Goal: Task Accomplishment & Management: Manage account settings

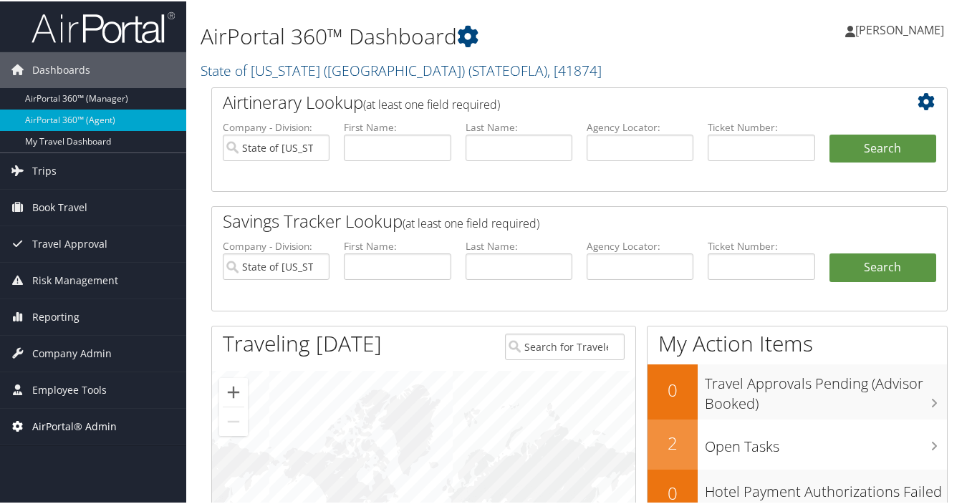
click at [71, 420] on span "AirPortal® Admin" at bounding box center [74, 426] width 85 height 36
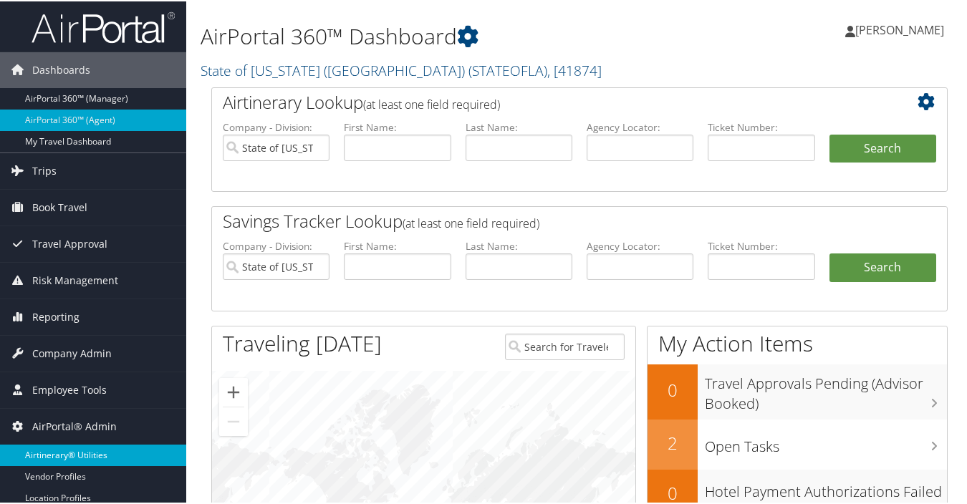
click at [79, 452] on link "Airtinerary® Utilities" at bounding box center [93, 453] width 186 height 21
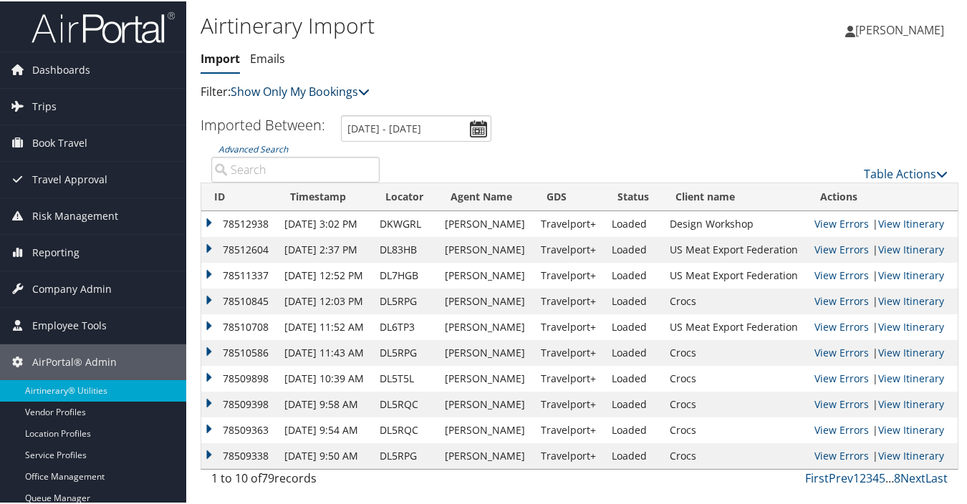
click at [322, 91] on link "Show Only My Bookings" at bounding box center [300, 90] width 139 height 16
click at [322, 112] on link "Show My TMC Bookings" at bounding box center [328, 112] width 188 height 24
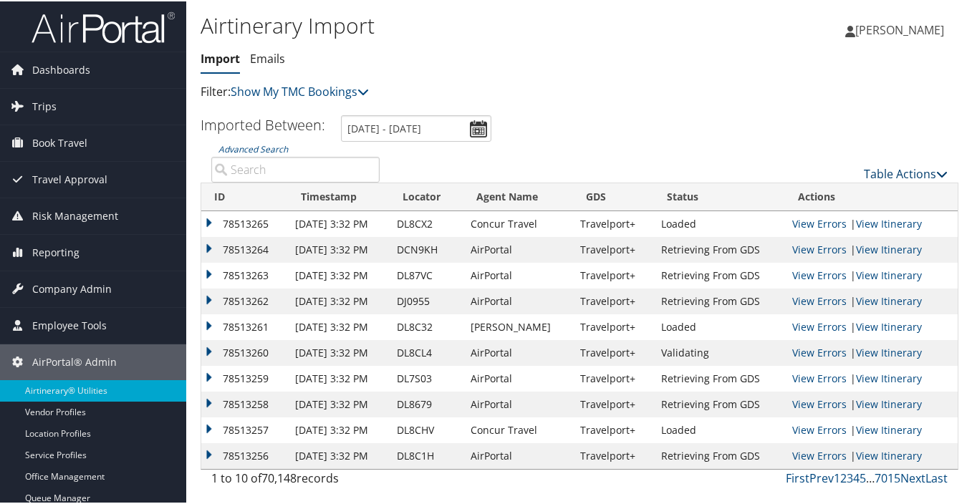
click at [864, 175] on link "Table Actions" at bounding box center [906, 173] width 84 height 16
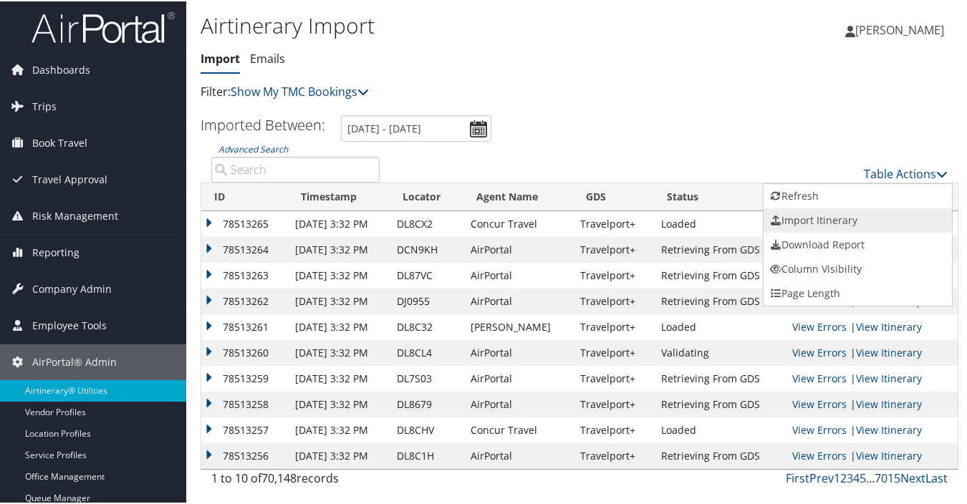
click at [791, 218] on link "Import Itinerary" at bounding box center [858, 219] width 188 height 24
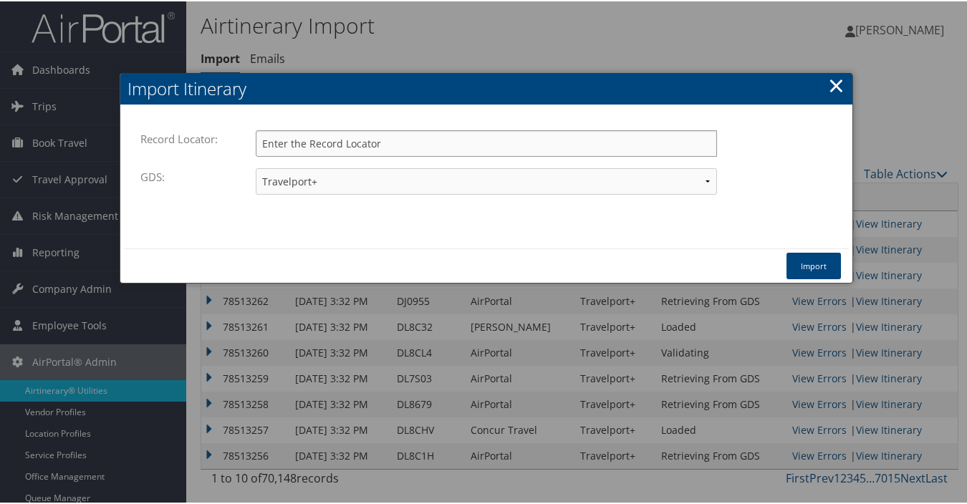
click at [360, 145] on input "Record Locator:" at bounding box center [486, 142] width 461 height 27
type input "ddptgt"
click at [334, 183] on select "Travelport+ Worldspan Apollo Sabre Amadeus" at bounding box center [486, 180] width 461 height 27
click at [256, 167] on select "Travelport+ Worldspan Apollo Sabre Amadeus" at bounding box center [486, 180] width 461 height 27
click at [799, 259] on button "Import" at bounding box center [813, 264] width 54 height 27
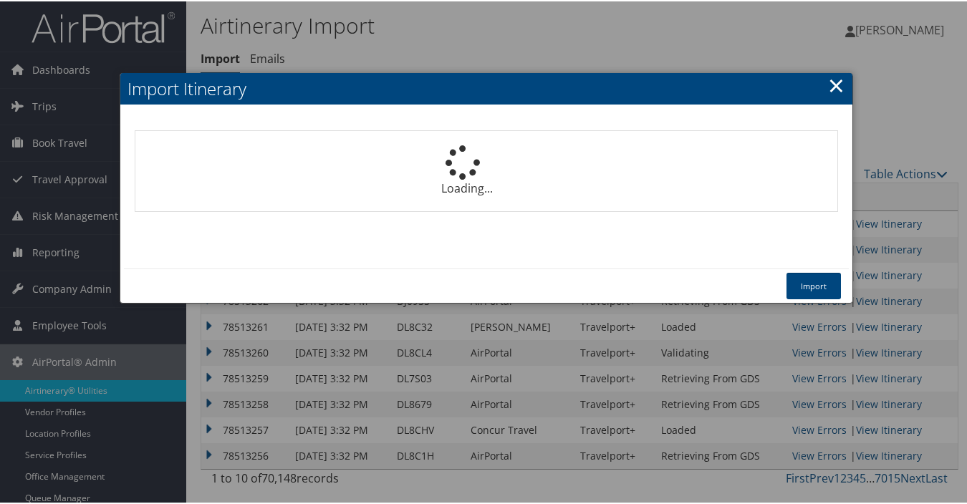
select select "1P"
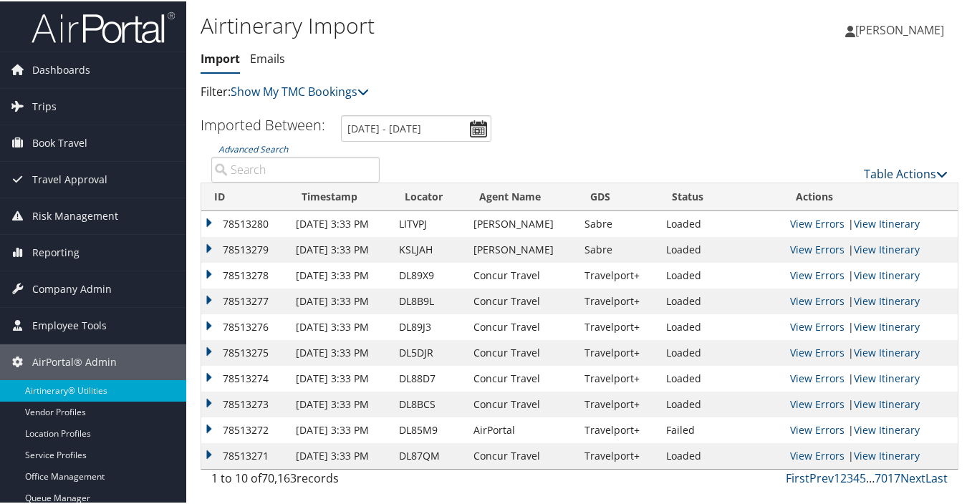
click at [903, 172] on link "Table Actions" at bounding box center [906, 173] width 84 height 16
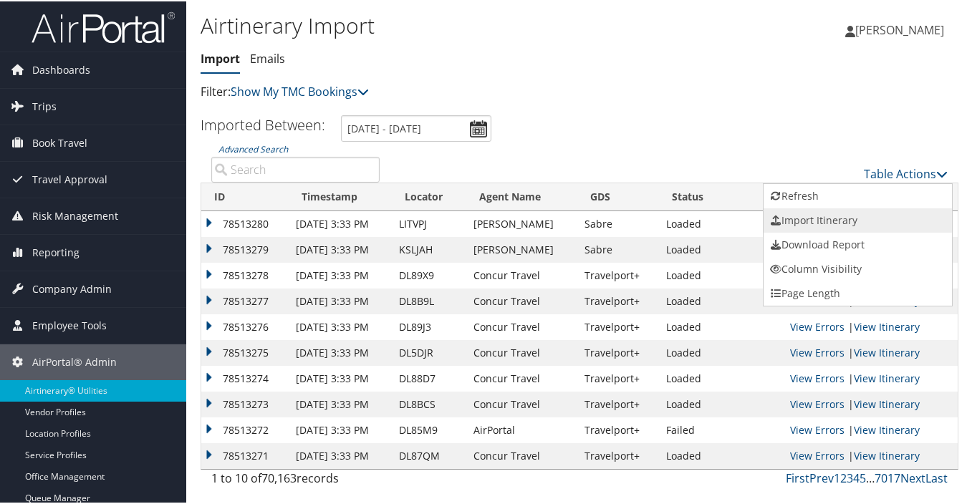
click at [814, 218] on link "Import Itinerary" at bounding box center [858, 219] width 188 height 24
select select "1P"
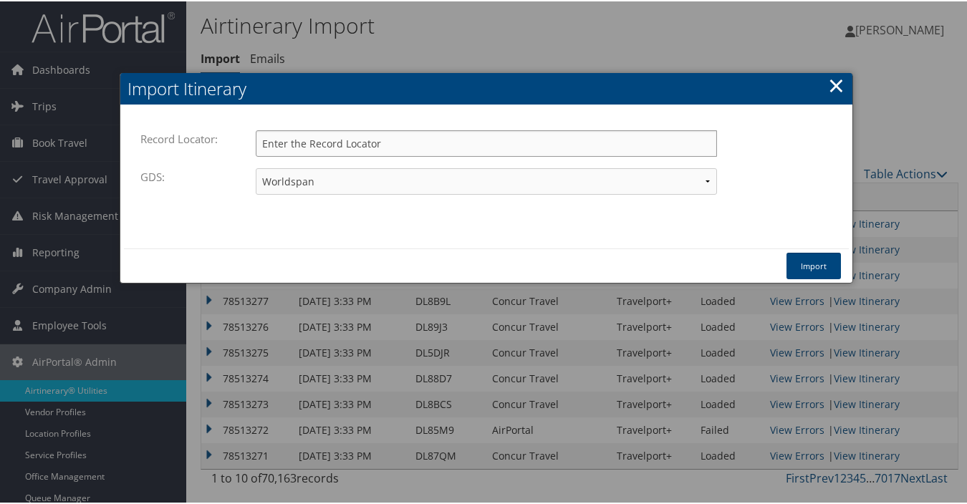
click at [364, 143] on input "Record Locator:" at bounding box center [486, 142] width 461 height 27
paste input "DDPTGT"
type input "DDPTGT"
click at [286, 180] on select "Travelport+ Worldspan Apollo Sabre Amadeus" at bounding box center [486, 180] width 461 height 27
select select "1G"
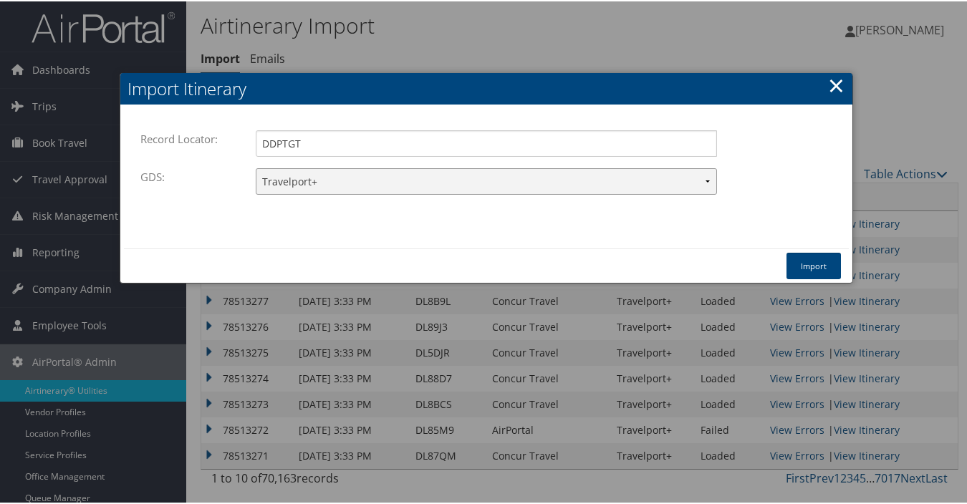
click at [256, 167] on select "Travelport+ Worldspan Apollo Sabre Amadeus" at bounding box center [486, 180] width 461 height 27
click at [817, 269] on button "Import" at bounding box center [813, 264] width 54 height 27
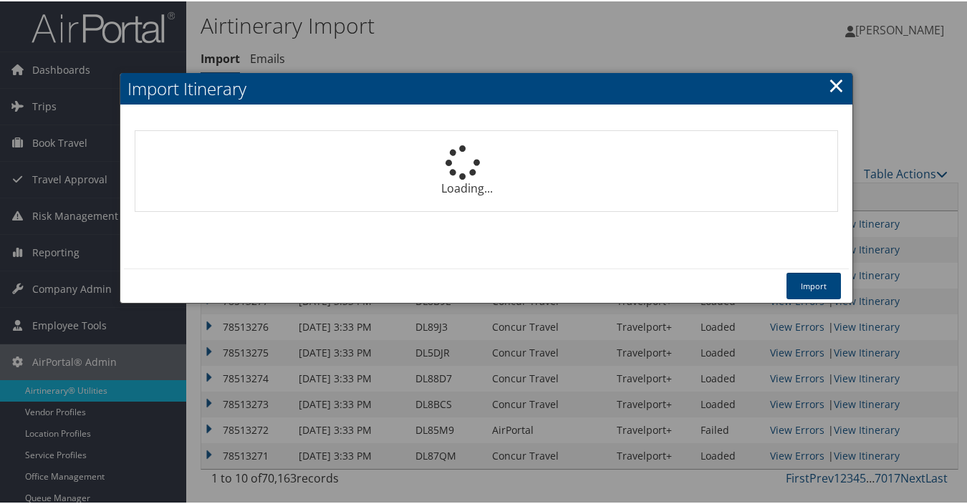
select select "1P"
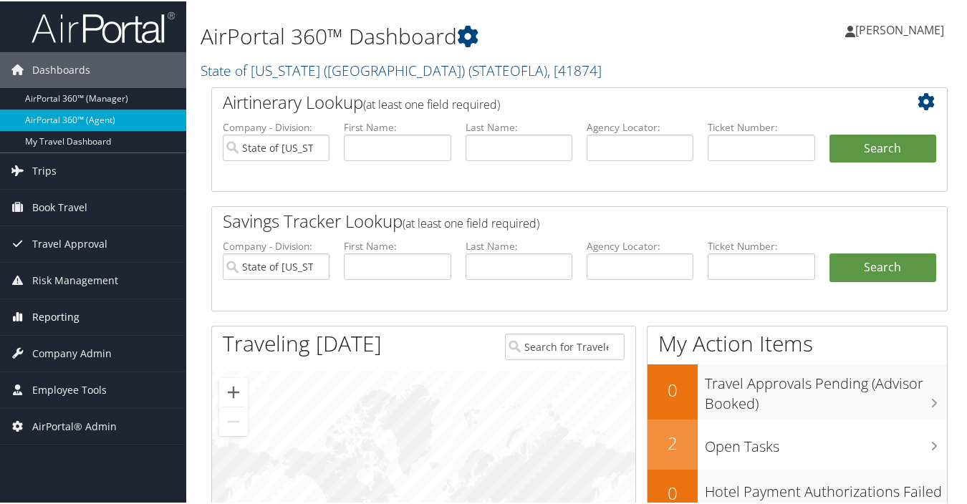
scroll to position [72, 0]
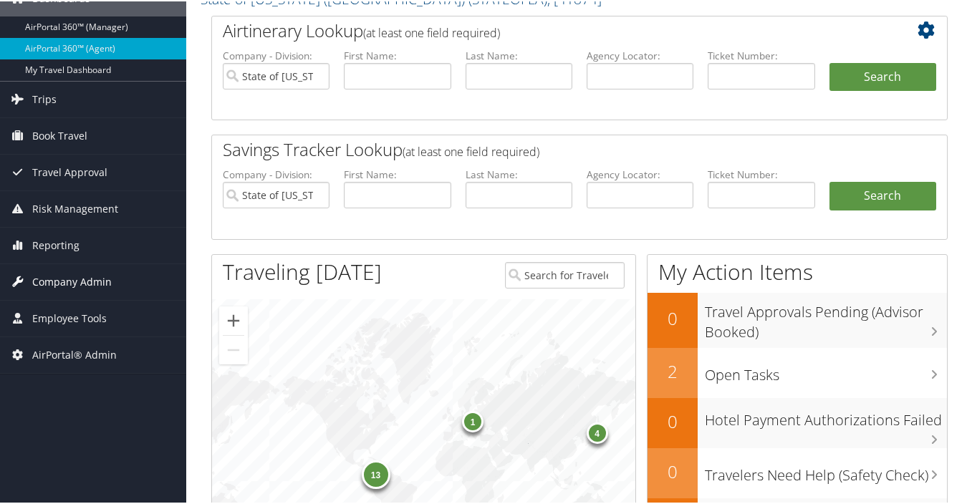
click at [80, 276] on span "Company Admin" at bounding box center [72, 281] width 80 height 36
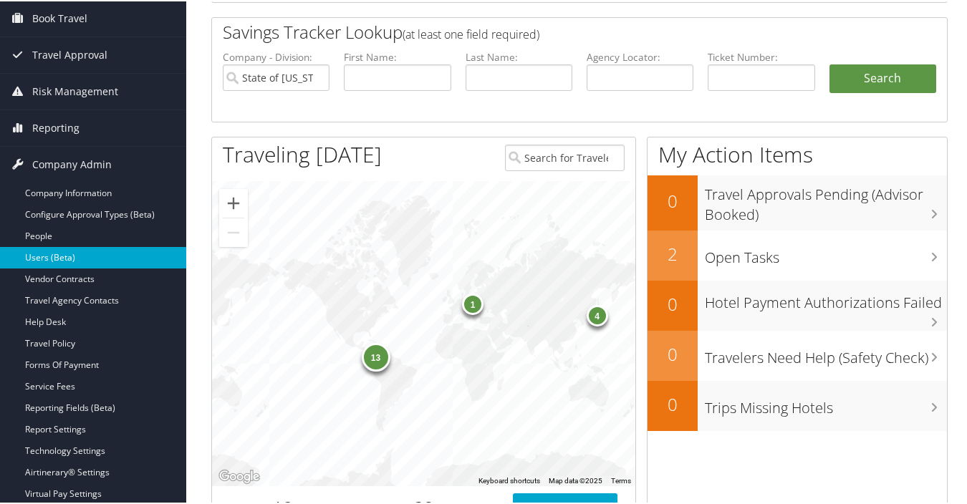
scroll to position [215, 0]
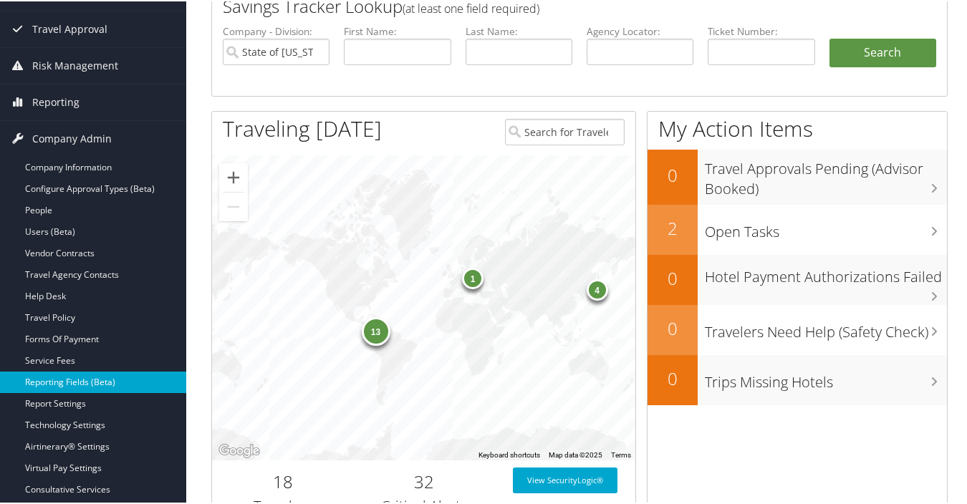
click at [87, 378] on link "Reporting Fields (Beta)" at bounding box center [93, 380] width 186 height 21
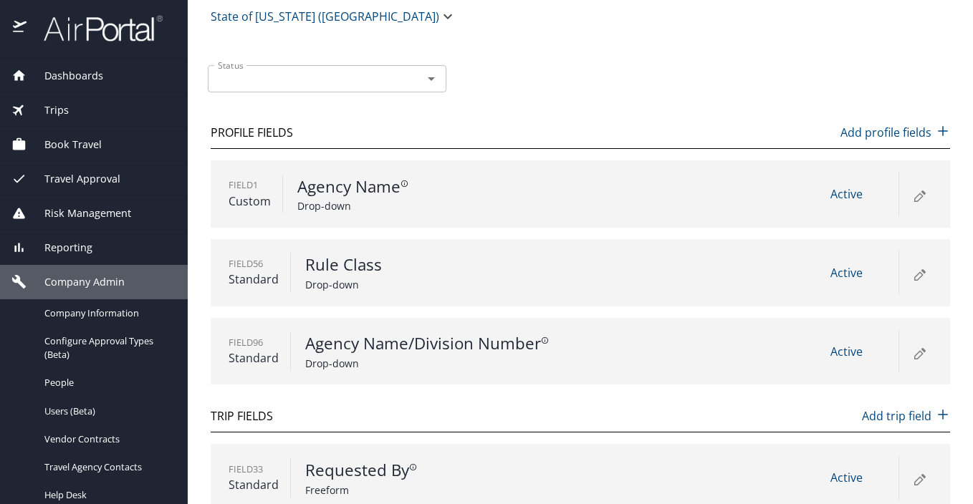
scroll to position [62, 0]
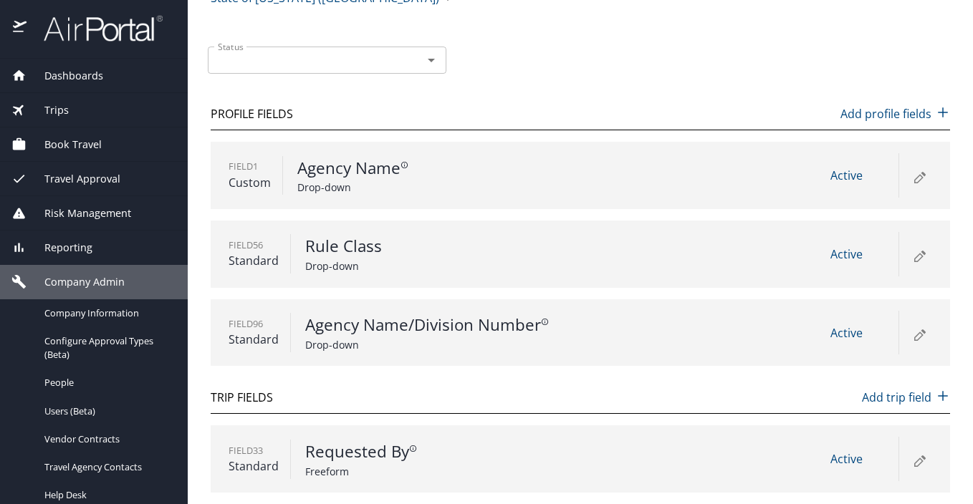
click at [830, 175] on span "Active" at bounding box center [846, 176] width 32 height 16
click at [321, 170] on p "Agency Name" at bounding box center [434, 168] width 275 height 24
click at [317, 183] on p "Drop-down" at bounding box center [434, 187] width 275 height 15
click at [257, 182] on p "Custom" at bounding box center [249, 182] width 42 height 17
click at [251, 173] on p "Field 1" at bounding box center [249, 167] width 42 height 14
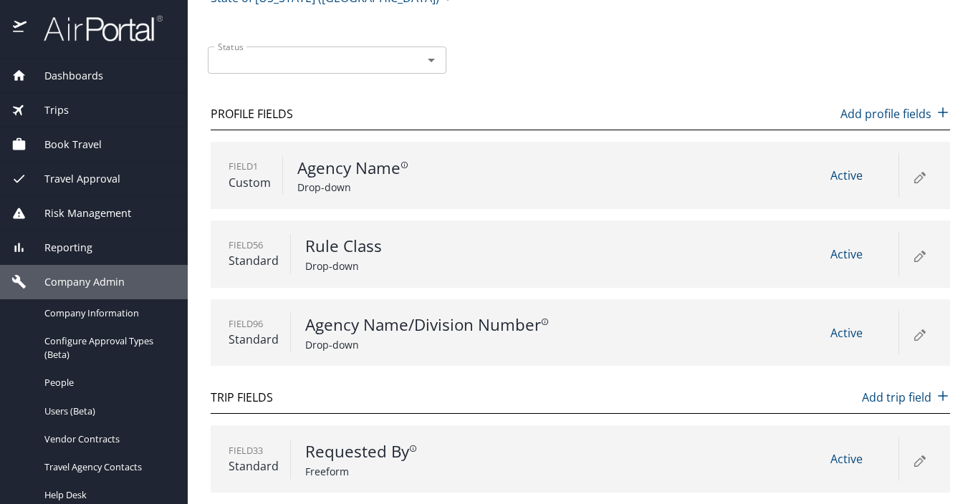
click at [910, 176] on icon at bounding box center [918, 176] width 17 height 17
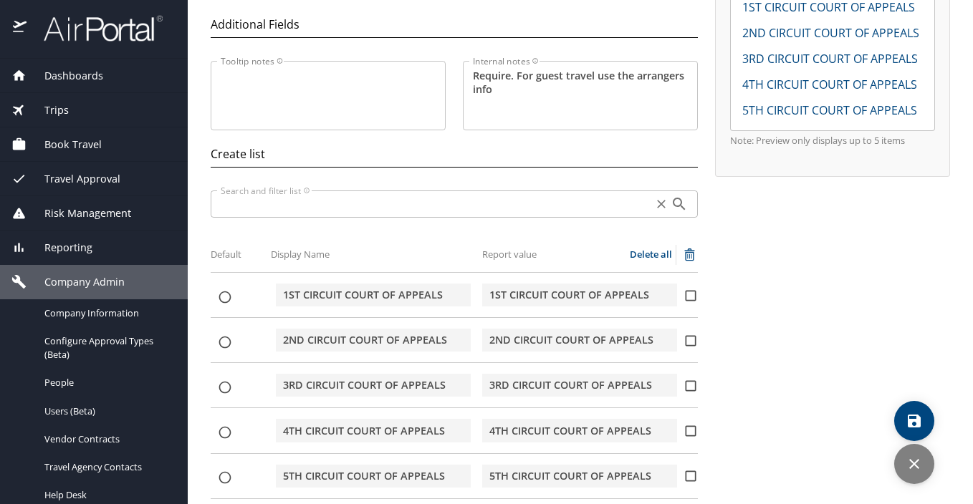
scroll to position [168, 0]
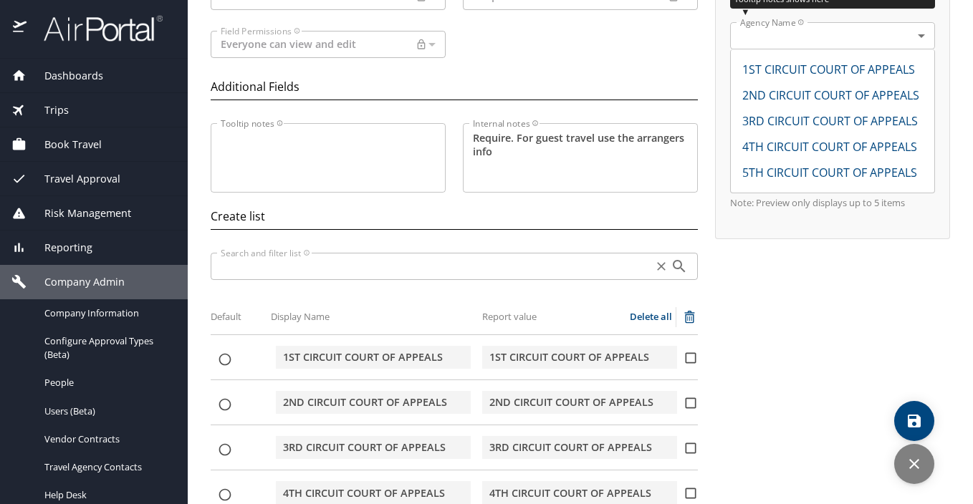
click at [913, 38] on body "Dashboards AirPortal 360™ Manager AirPortal 360™ Agent My Travel Dashboard Trip…" at bounding box center [486, 252] width 973 height 504
click at [786, 372] on div at bounding box center [486, 252] width 973 height 504
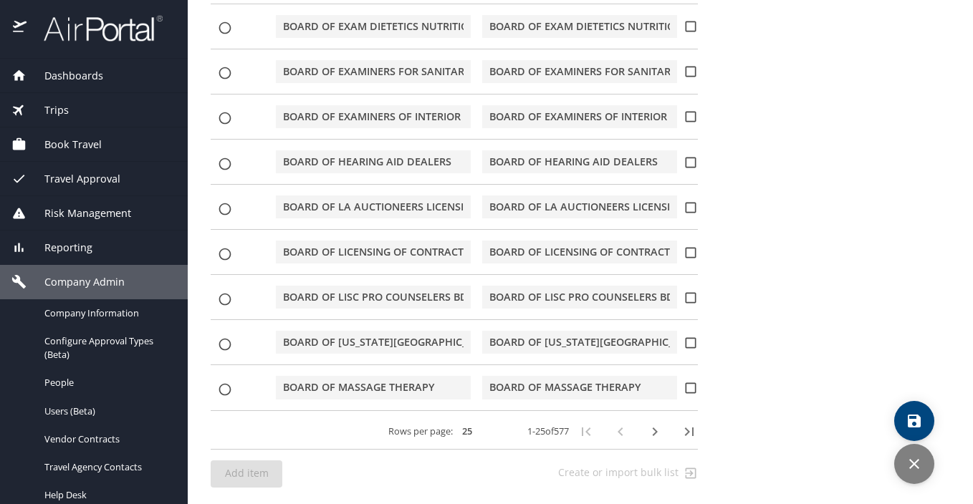
scroll to position [1223, 0]
click at [651, 429] on icon "button" at bounding box center [654, 431] width 17 height 17
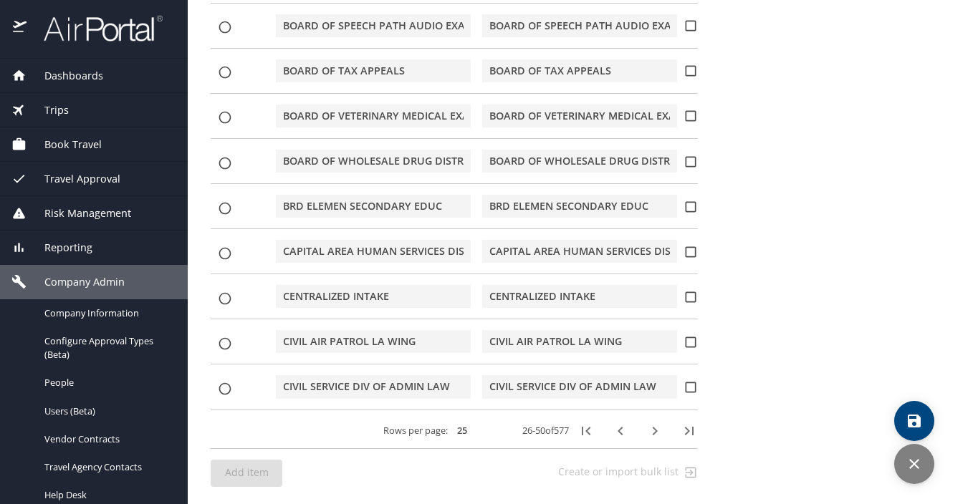
click at [650, 429] on icon "button" at bounding box center [654, 431] width 17 height 17
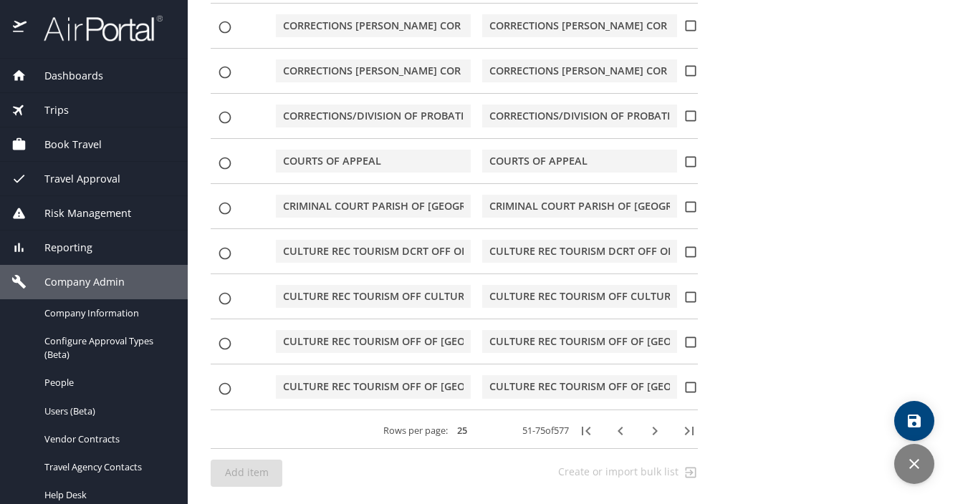
click at [650, 429] on icon "button" at bounding box center [654, 431] width 17 height 17
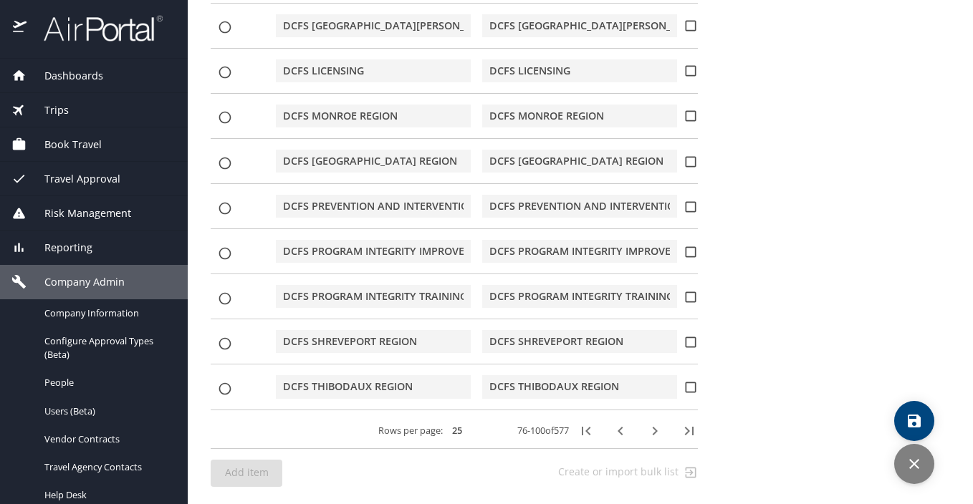
click at [650, 429] on icon "button" at bounding box center [654, 431] width 17 height 17
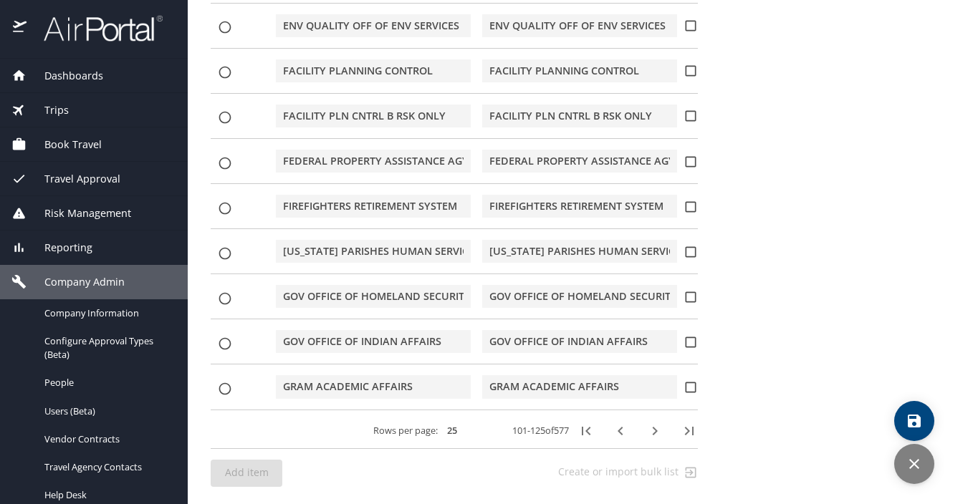
click at [650, 429] on icon "button" at bounding box center [654, 431] width 17 height 17
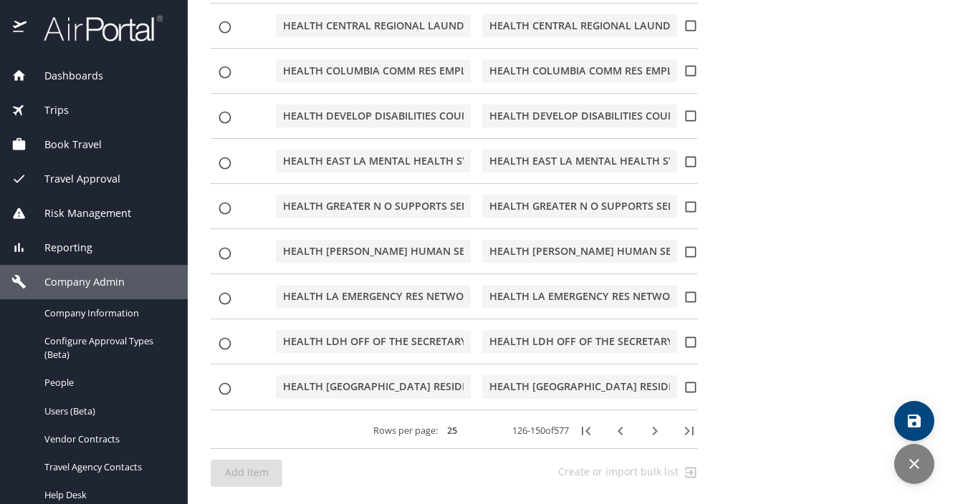
click at [650, 429] on icon "button" at bounding box center [654, 431] width 17 height 17
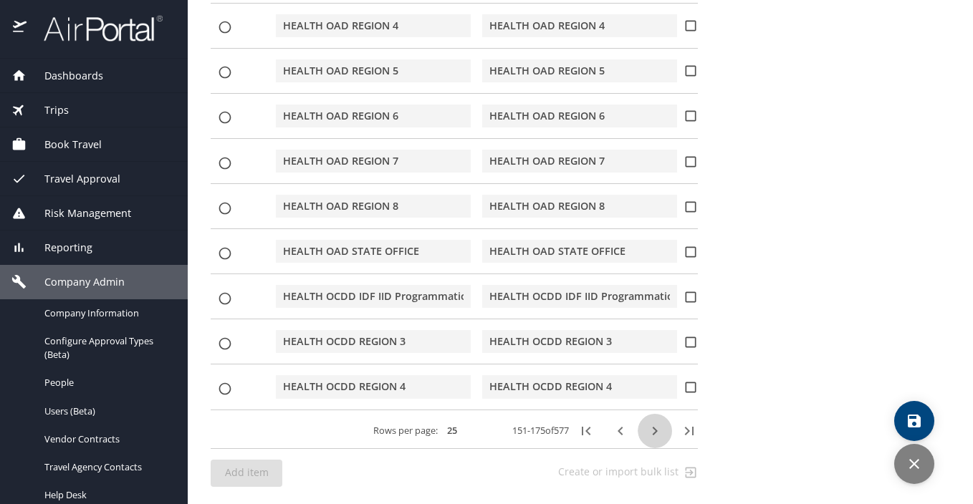
click at [650, 429] on icon "button" at bounding box center [654, 431] width 17 height 17
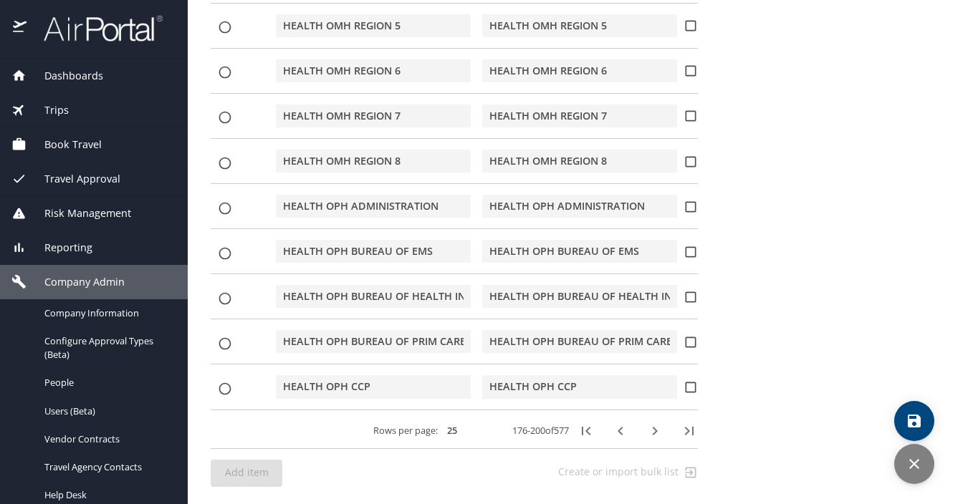
click at [650, 429] on icon "button" at bounding box center [654, 431] width 17 height 17
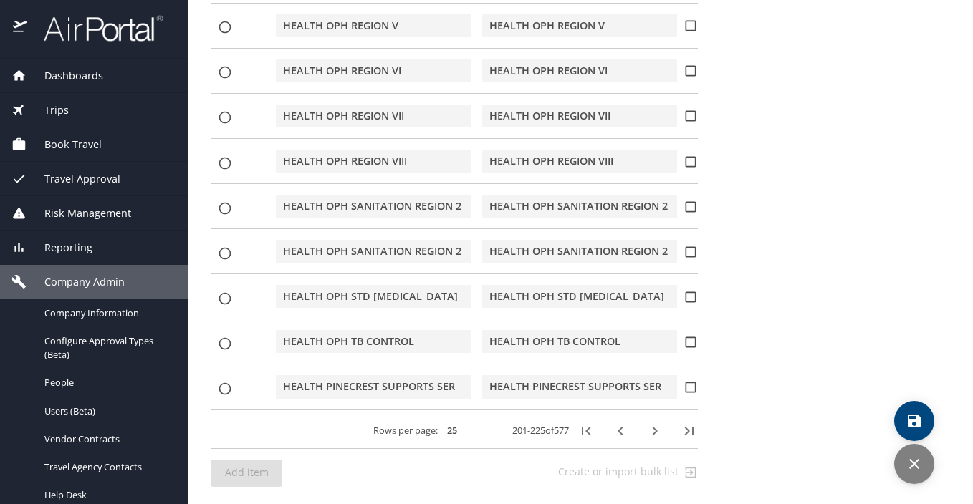
click at [650, 429] on icon "button" at bounding box center [654, 431] width 17 height 17
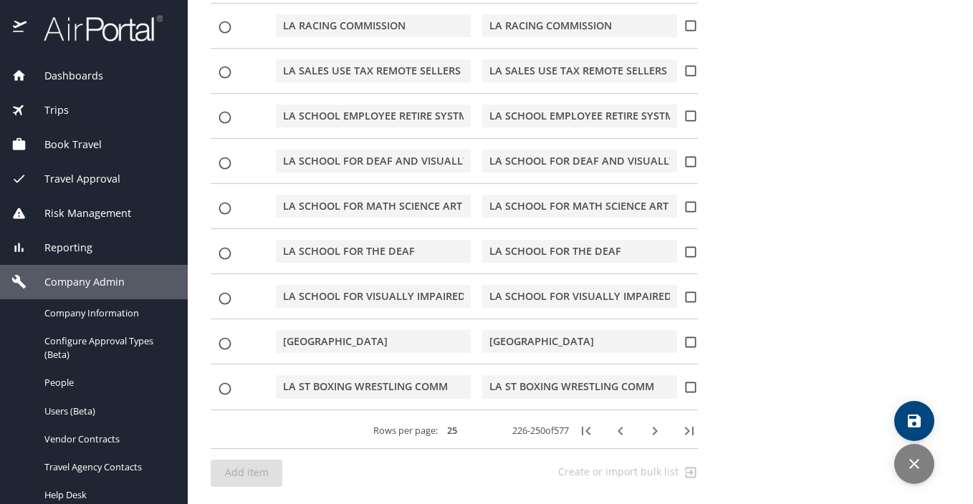
click at [650, 429] on icon "button" at bounding box center [654, 431] width 17 height 17
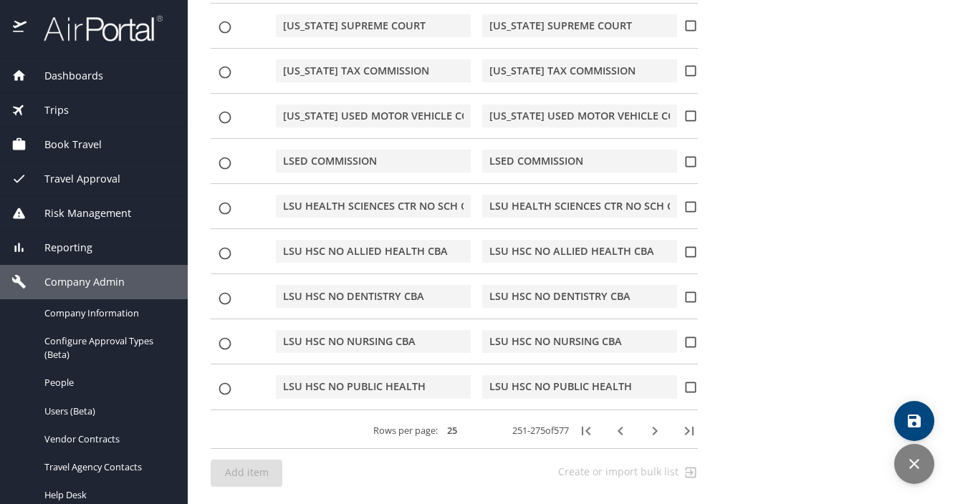
click at [539, 203] on input "LSU HEALTH SCIENCES CTR NO SCH OF ALLIED HEALTH" at bounding box center [579, 206] width 181 height 21
click at [683, 210] on input "secondary checkbox" at bounding box center [690, 207] width 14 height 14
checkbox input "true"
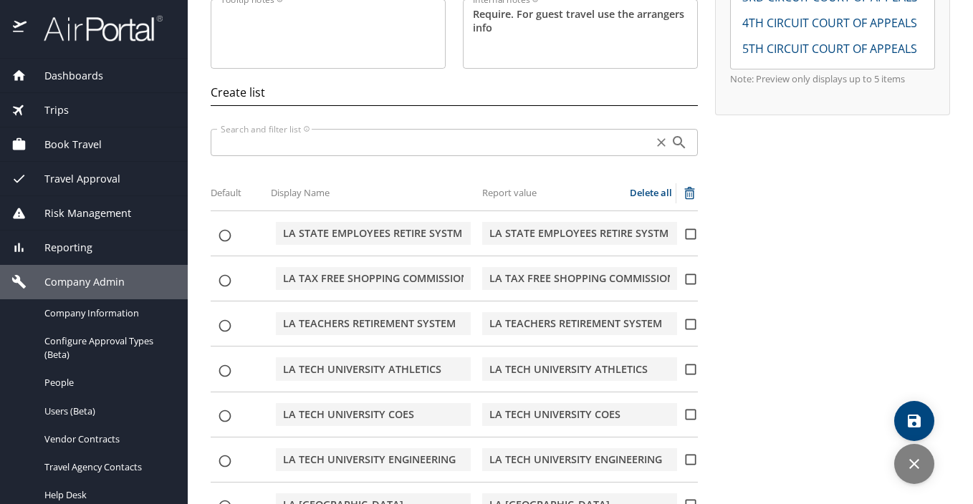
scroll to position [0, 0]
